Goal: Information Seeking & Learning: Learn about a topic

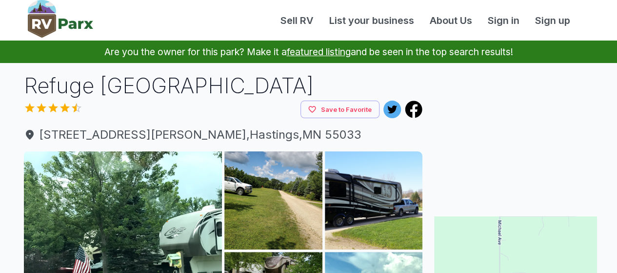
click at [256, 104] on div at bounding box center [162, 109] width 277 height 15
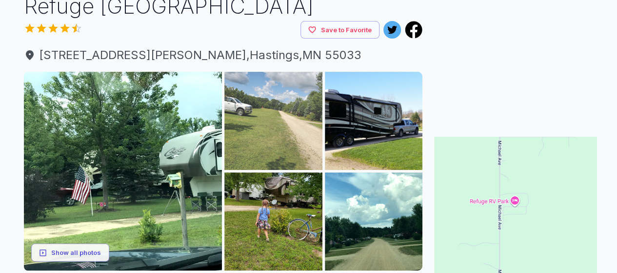
scroll to position [81, 0]
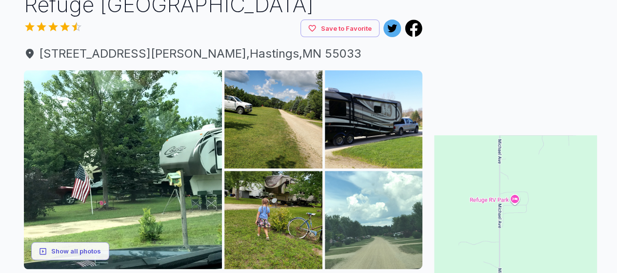
click at [419, 199] on img at bounding box center [374, 220] width 98 height 98
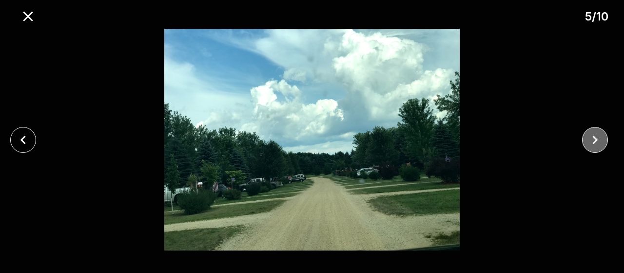
click at [593, 143] on icon "close" at bounding box center [595, 139] width 17 height 17
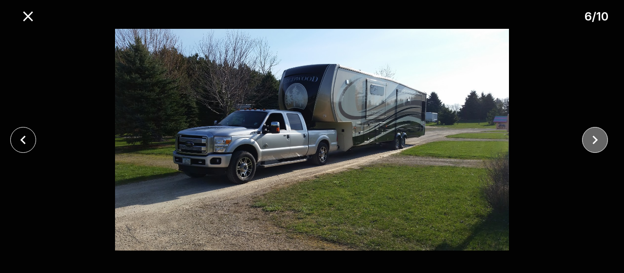
click at [593, 143] on icon "close" at bounding box center [595, 139] width 17 height 17
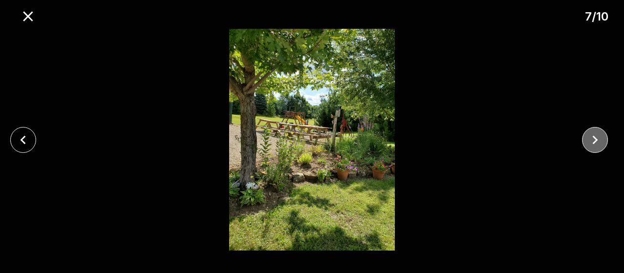
click at [593, 143] on icon "close" at bounding box center [595, 139] width 17 height 17
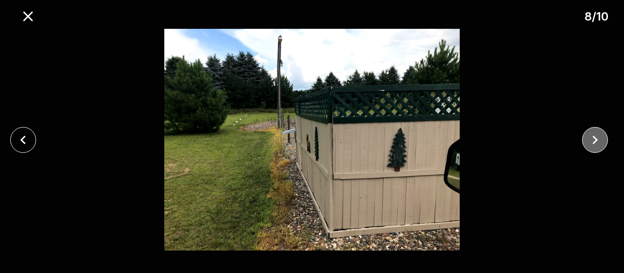
click at [593, 143] on icon "close" at bounding box center [595, 139] width 17 height 17
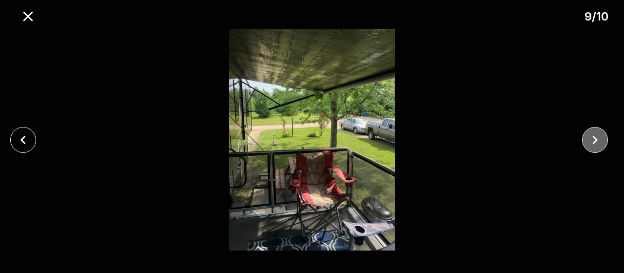
click at [593, 143] on icon "close" at bounding box center [595, 139] width 17 height 17
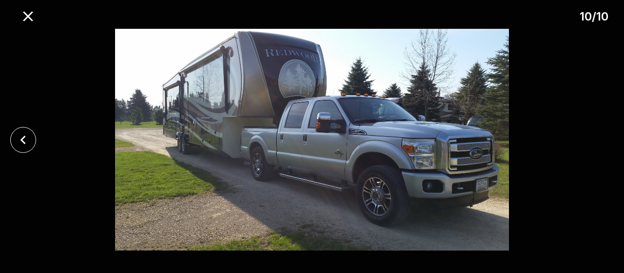
click at [593, 143] on div at bounding box center [312, 139] width 624 height 221
click at [21, 138] on icon "close" at bounding box center [22, 139] width 5 height 9
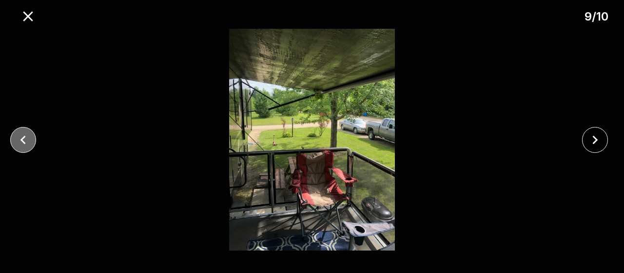
click at [21, 138] on icon "close" at bounding box center [22, 139] width 5 height 9
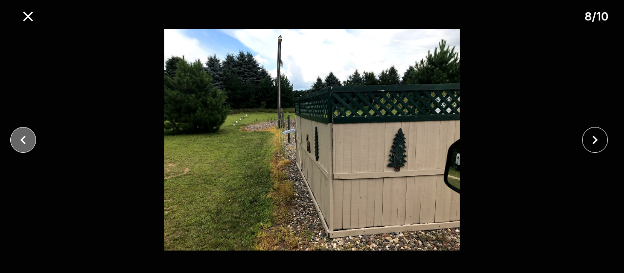
click at [22, 138] on icon "close" at bounding box center [22, 139] width 5 height 9
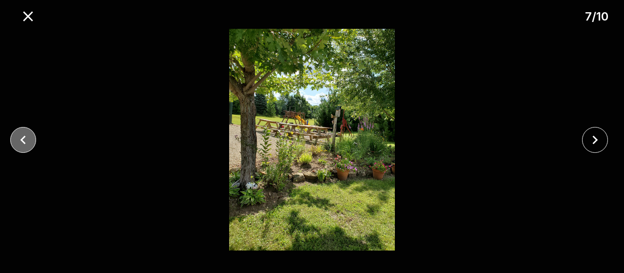
click at [22, 138] on icon "close" at bounding box center [22, 139] width 5 height 9
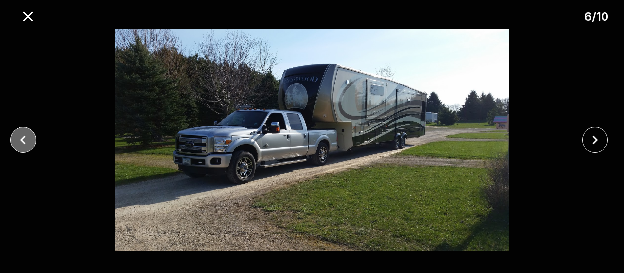
click at [22, 138] on icon "close" at bounding box center [22, 139] width 5 height 9
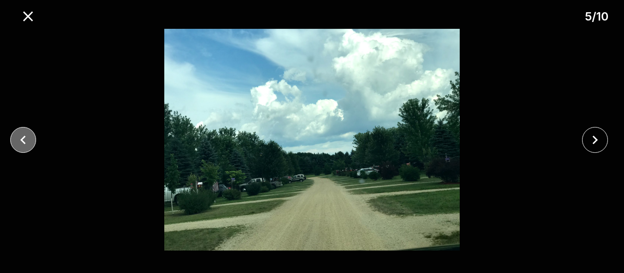
click at [23, 139] on icon "close" at bounding box center [23, 139] width 17 height 17
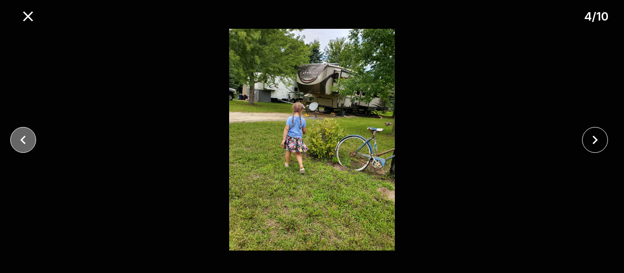
click at [23, 139] on icon "close" at bounding box center [23, 139] width 17 height 17
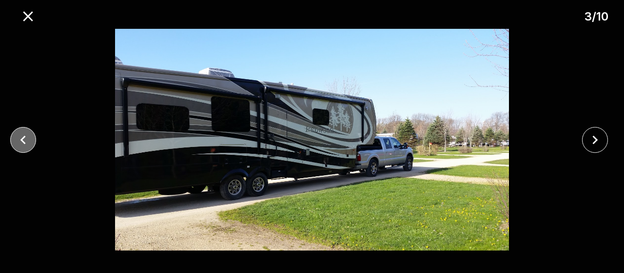
click at [23, 139] on icon "close" at bounding box center [23, 139] width 17 height 17
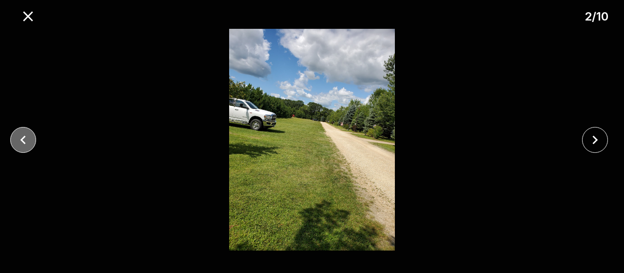
click at [24, 139] on icon "close" at bounding box center [23, 139] width 17 height 17
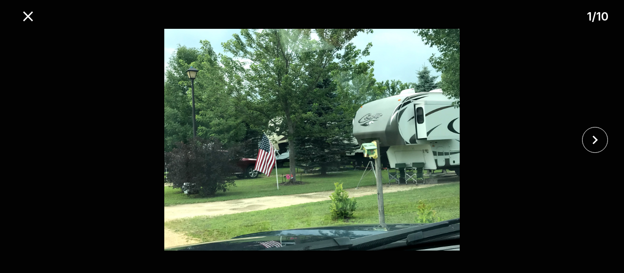
click at [24, 139] on div at bounding box center [312, 139] width 624 height 221
click at [25, 16] on icon "close" at bounding box center [28, 16] width 17 height 17
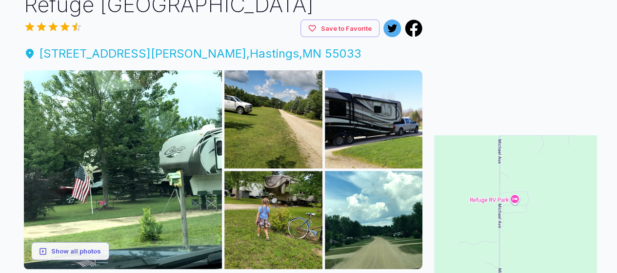
click at [290, 57] on div "19922 Michael Ave , Hastings , MN 55033" at bounding box center [223, 53] width 399 height 33
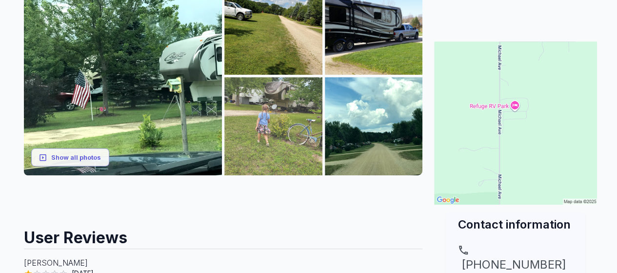
scroll to position [178, 0]
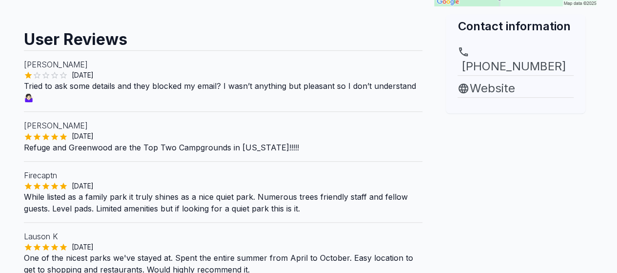
click at [230, 206] on p "While listed as a family park it truly shines as a nice quiet park. Numerous tr…" at bounding box center [223, 202] width 399 height 23
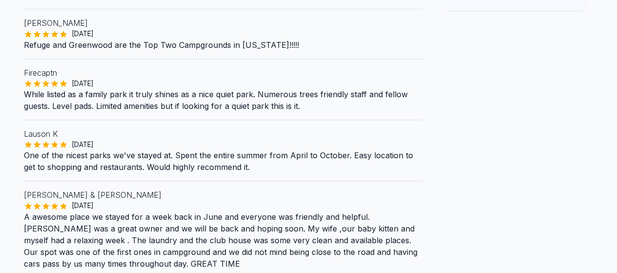
scroll to position [455, 0]
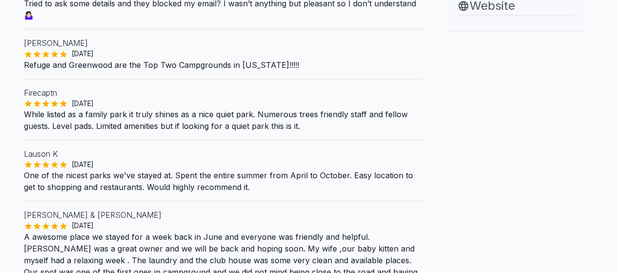
click at [229, 211] on p "[PERSON_NAME] & [PERSON_NAME]" at bounding box center [223, 215] width 399 height 12
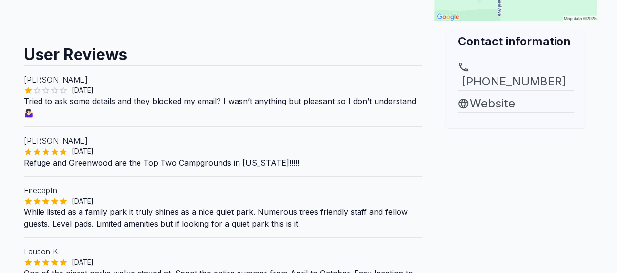
scroll to position [341, 0]
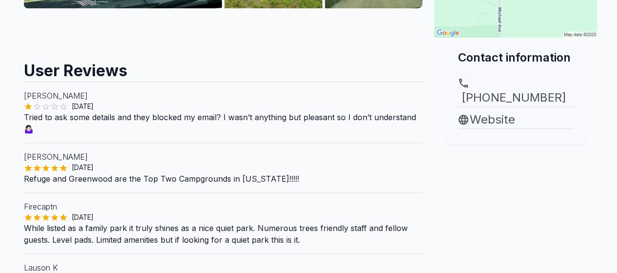
click at [230, 216] on div "[DATE]" at bounding box center [223, 217] width 399 height 10
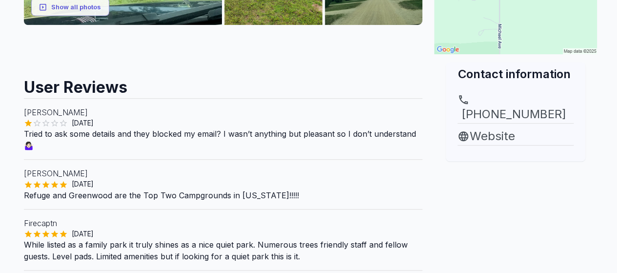
scroll to position [309, 0]
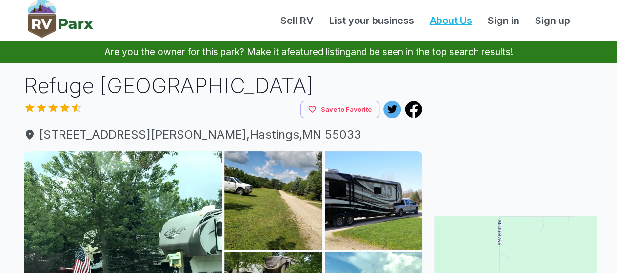
click at [450, 21] on link "About Us" at bounding box center [451, 20] width 58 height 15
